Goal: Book appointment/travel/reservation

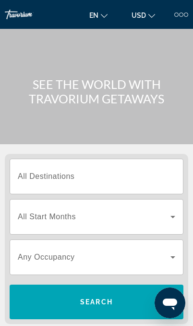
click at [151, 172] on input "Destination All Destinations" at bounding box center [96, 177] width 157 height 12
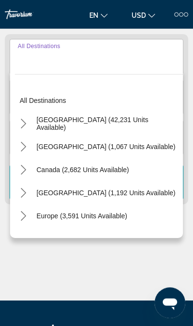
click at [142, 261] on div "Main content" at bounding box center [96, 264] width 183 height 72
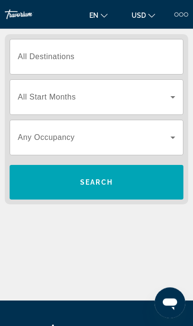
click at [159, 94] on span "Search widget" at bounding box center [94, 97] width 153 height 12
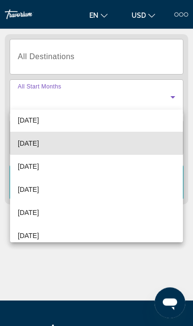
scroll to position [80, 0]
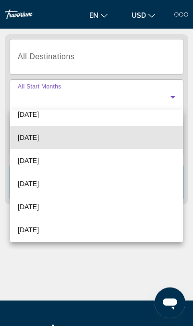
click at [144, 134] on mat-option "[DATE]" at bounding box center [96, 137] width 173 height 23
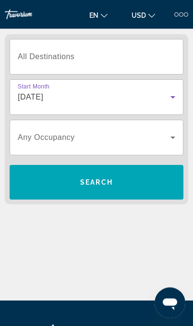
click at [163, 134] on span "Search widget" at bounding box center [94, 138] width 153 height 12
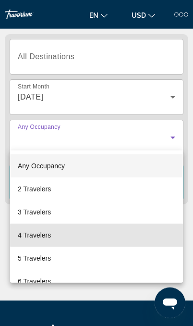
click at [103, 232] on mat-option "4 Travelers" at bounding box center [96, 234] width 173 height 23
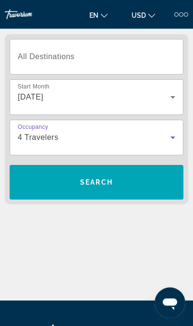
click at [52, 54] on span "All Destinations" at bounding box center [46, 56] width 57 height 8
click at [52, 54] on input "Destination All Destinations" at bounding box center [96, 57] width 157 height 12
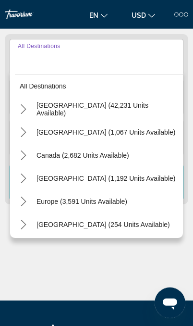
scroll to position [5, 0]
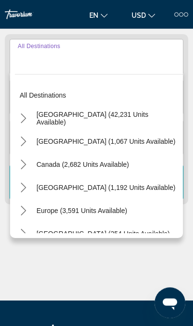
click at [126, 111] on span "Select destination: United States (42,231 units available)" at bounding box center [107, 118] width 151 height 23
type input "**********"
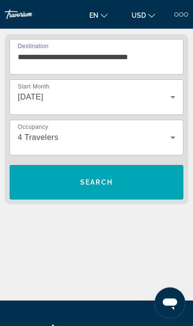
click at [157, 193] on span "Search" at bounding box center [97, 182] width 174 height 35
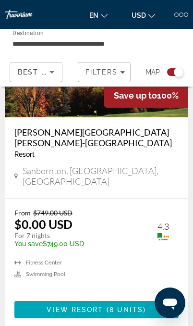
scroll to position [4165, 0]
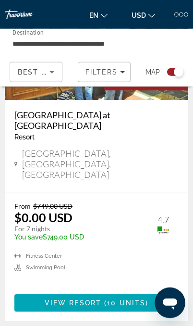
click at [98, 74] on span "Filters" at bounding box center [101, 72] width 33 height 8
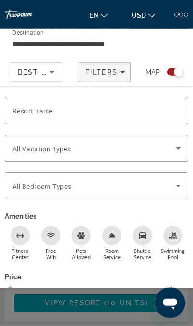
click at [31, 73] on span "Best Deals" at bounding box center [43, 72] width 50 height 8
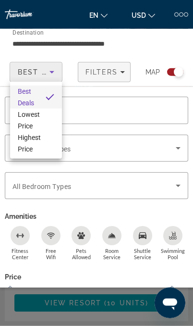
click at [115, 72] on div at bounding box center [96, 163] width 193 height 326
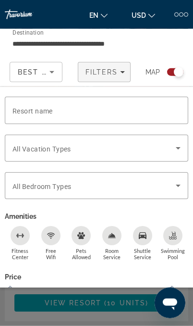
click at [112, 64] on span "Filters" at bounding box center [104, 72] width 52 height 23
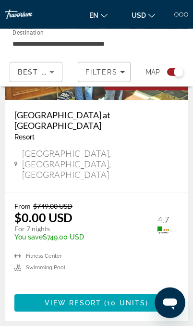
click at [118, 74] on div "Filters" at bounding box center [103, 72] width 37 height 8
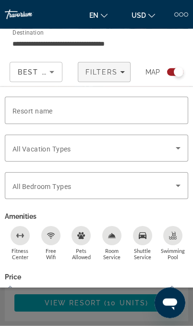
click at [141, 130] on div "Search widget" at bounding box center [96, 129] width 183 height 11
click at [151, 111] on input "Resort name" at bounding box center [96, 111] width 168 height 12
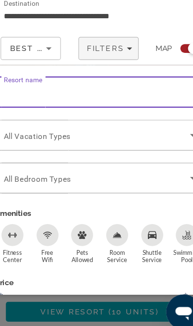
click at [39, 145] on span "All Vacation Types" at bounding box center [41, 149] width 59 height 8
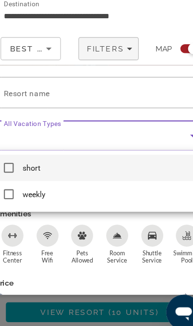
click at [145, 115] on div at bounding box center [96, 163] width 193 height 326
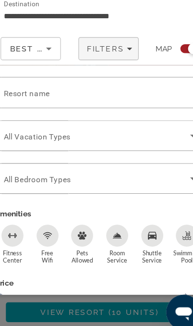
click at [134, 172] on div "Search widget" at bounding box center [96, 185] width 168 height 27
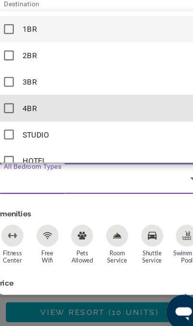
click at [5, 112] on mat-option "4BR" at bounding box center [96, 123] width 183 height 23
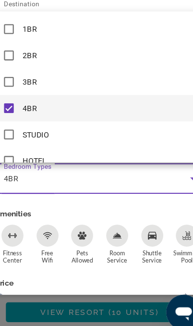
click at [131, 263] on div at bounding box center [96, 163] width 193 height 326
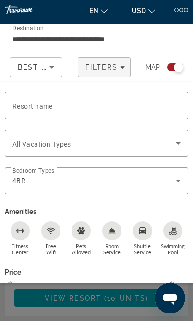
click at [135, 156] on div "Search widget" at bounding box center [96, 147] width 168 height 27
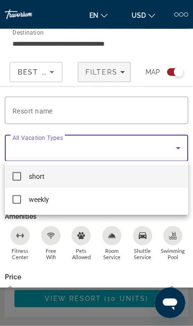
click at [164, 108] on div at bounding box center [96, 163] width 193 height 326
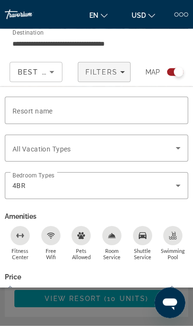
click at [155, 144] on span "Search widget" at bounding box center [93, 148] width 163 height 12
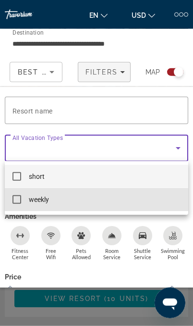
click at [24, 200] on mat-option "weekly" at bounding box center [96, 199] width 183 height 23
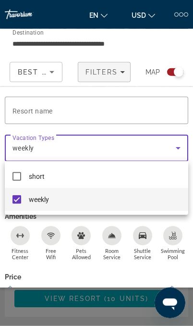
click at [163, 148] on div at bounding box center [96, 163] width 193 height 326
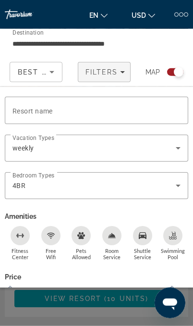
click at [16, 142] on div "weekly" at bounding box center [93, 148] width 163 height 12
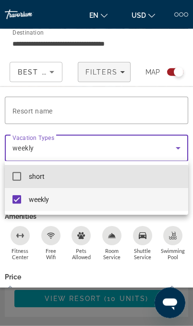
click at [19, 180] on mat-pseudo-checkbox at bounding box center [16, 176] width 9 height 9
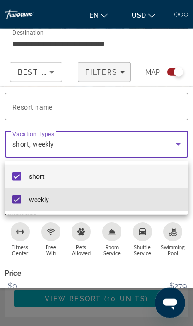
click at [20, 198] on mat-pseudo-checkbox at bounding box center [16, 199] width 9 height 9
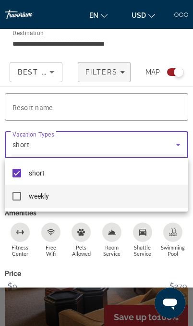
scroll to position [1665, 0]
click at [137, 325] on div at bounding box center [96, 163] width 193 height 326
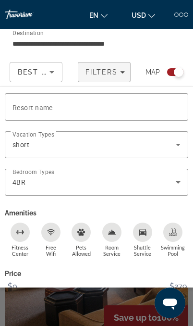
click at [144, 325] on span "Show Results" at bounding box center [122, 327] width 64 height 8
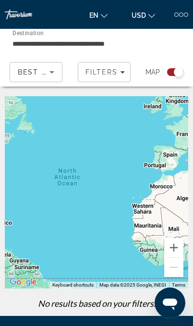
click at [30, 77] on div "Best Deals" at bounding box center [34, 72] width 32 height 12
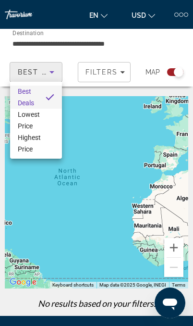
click at [103, 65] on div at bounding box center [96, 163] width 193 height 326
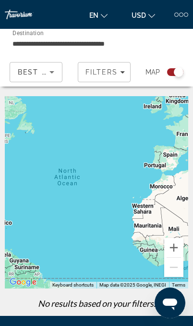
click at [96, 72] on span "Filters" at bounding box center [101, 72] width 33 height 8
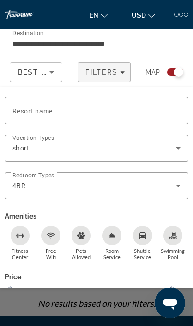
click at [57, 180] on div "4BR" at bounding box center [93, 186] width 163 height 12
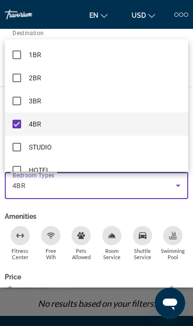
click at [76, 234] on div at bounding box center [96, 163] width 193 height 326
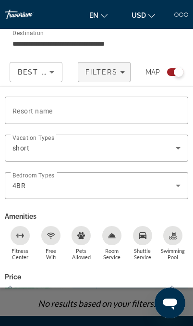
click at [60, 151] on div "short" at bounding box center [93, 148] width 163 height 12
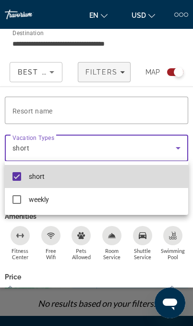
click at [23, 174] on mat-option "short" at bounding box center [96, 176] width 183 height 23
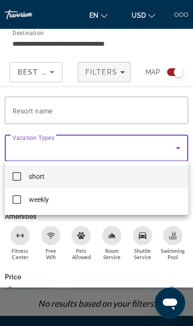
click at [45, 269] on div at bounding box center [96, 163] width 193 height 326
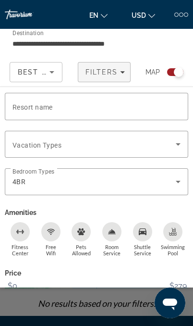
scroll to position [3, 0]
click at [99, 319] on span "Search widget" at bounding box center [122, 326] width 79 height 23
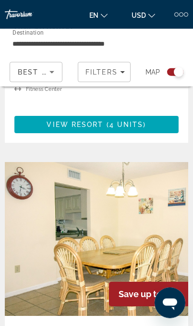
scroll to position [1302, 0]
